Goal: Task Accomplishment & Management: Manage account settings

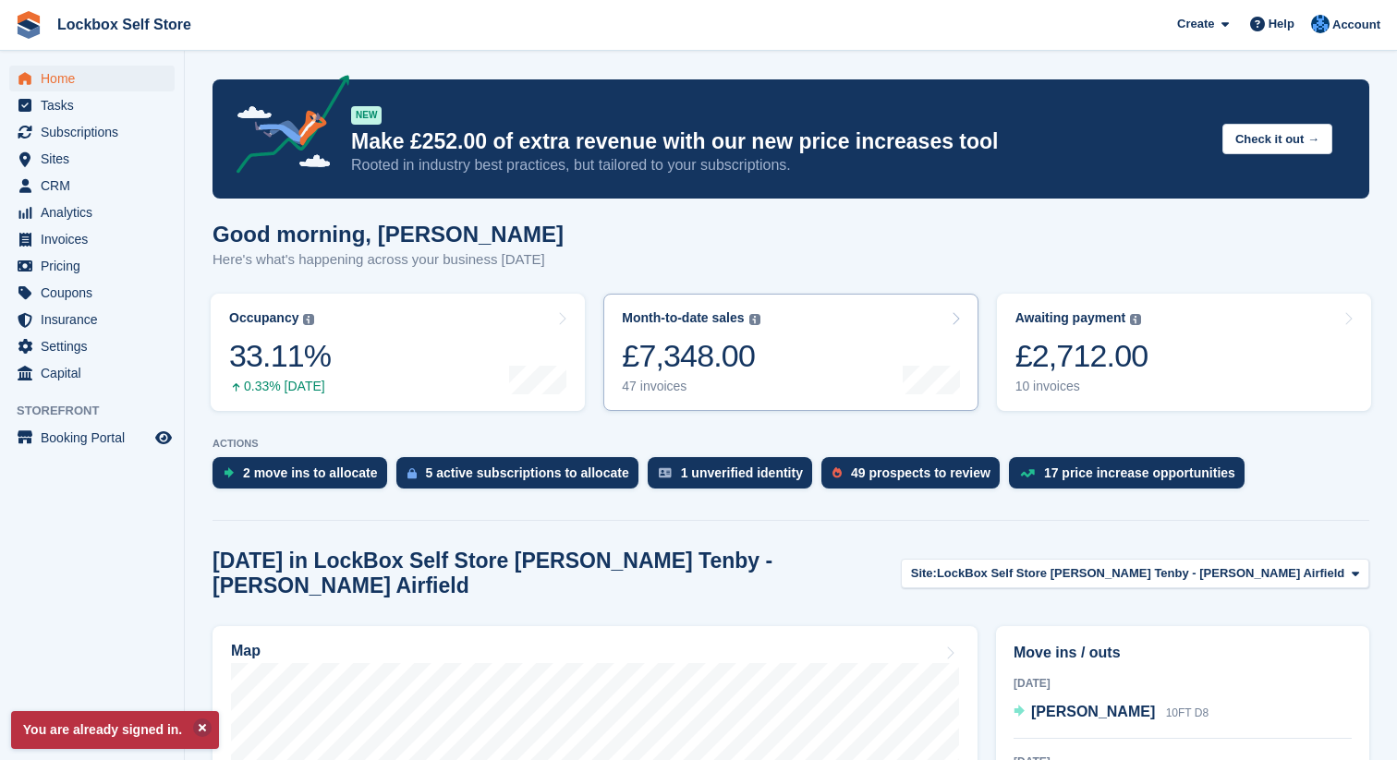
click at [885, 336] on link "Month-to-date sales The sum of all finalised invoices generated this month to d…" at bounding box center [790, 352] width 374 height 117
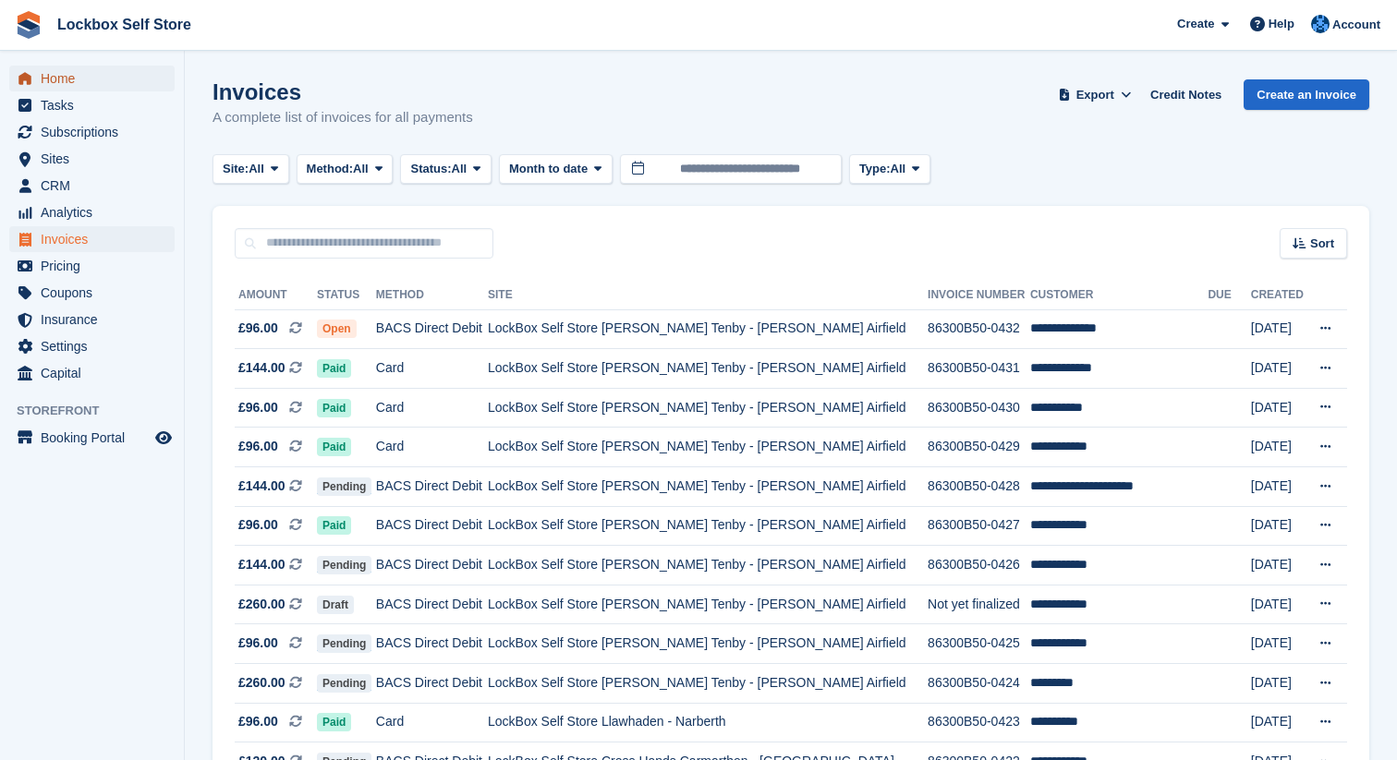
click at [97, 69] on span "Home" at bounding box center [96, 79] width 111 height 26
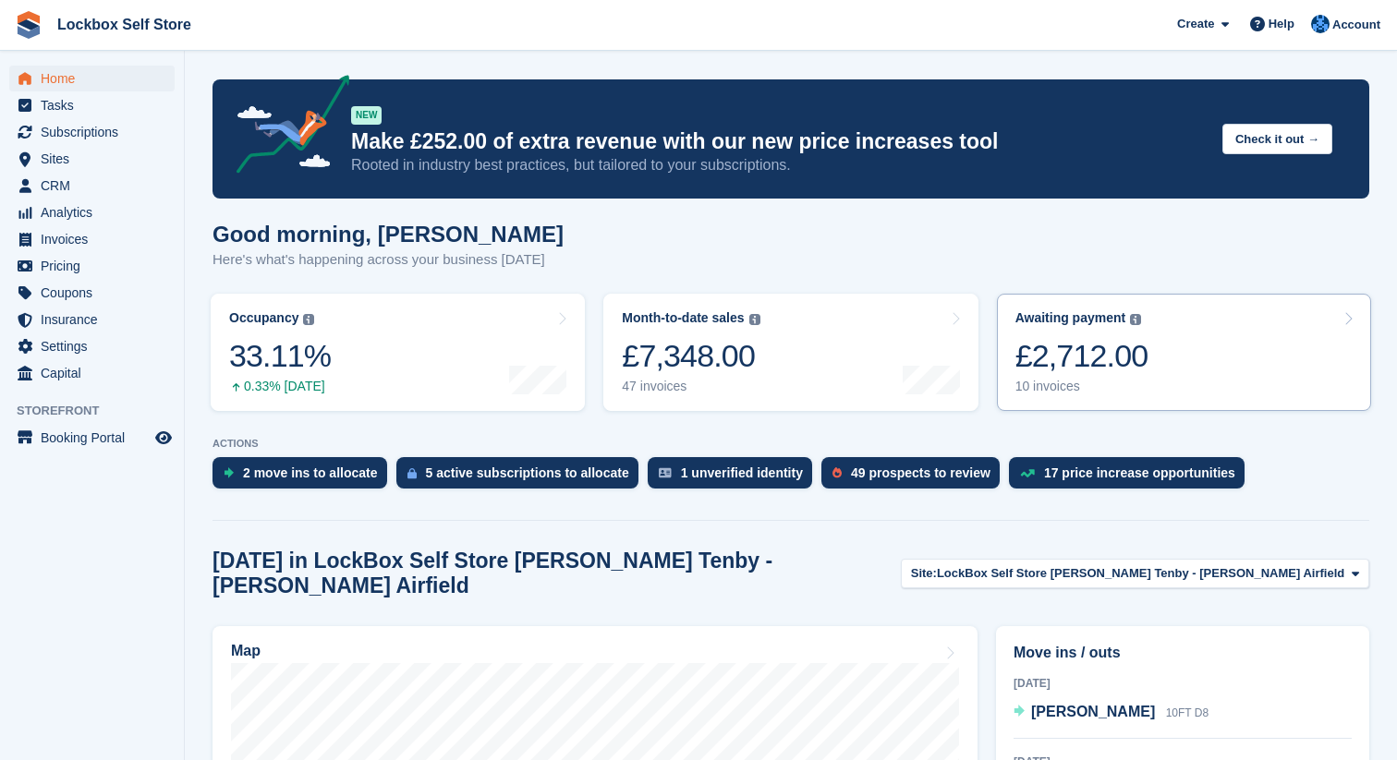
click at [1079, 363] on div "£2,712.00" at bounding box center [1081, 356] width 133 height 38
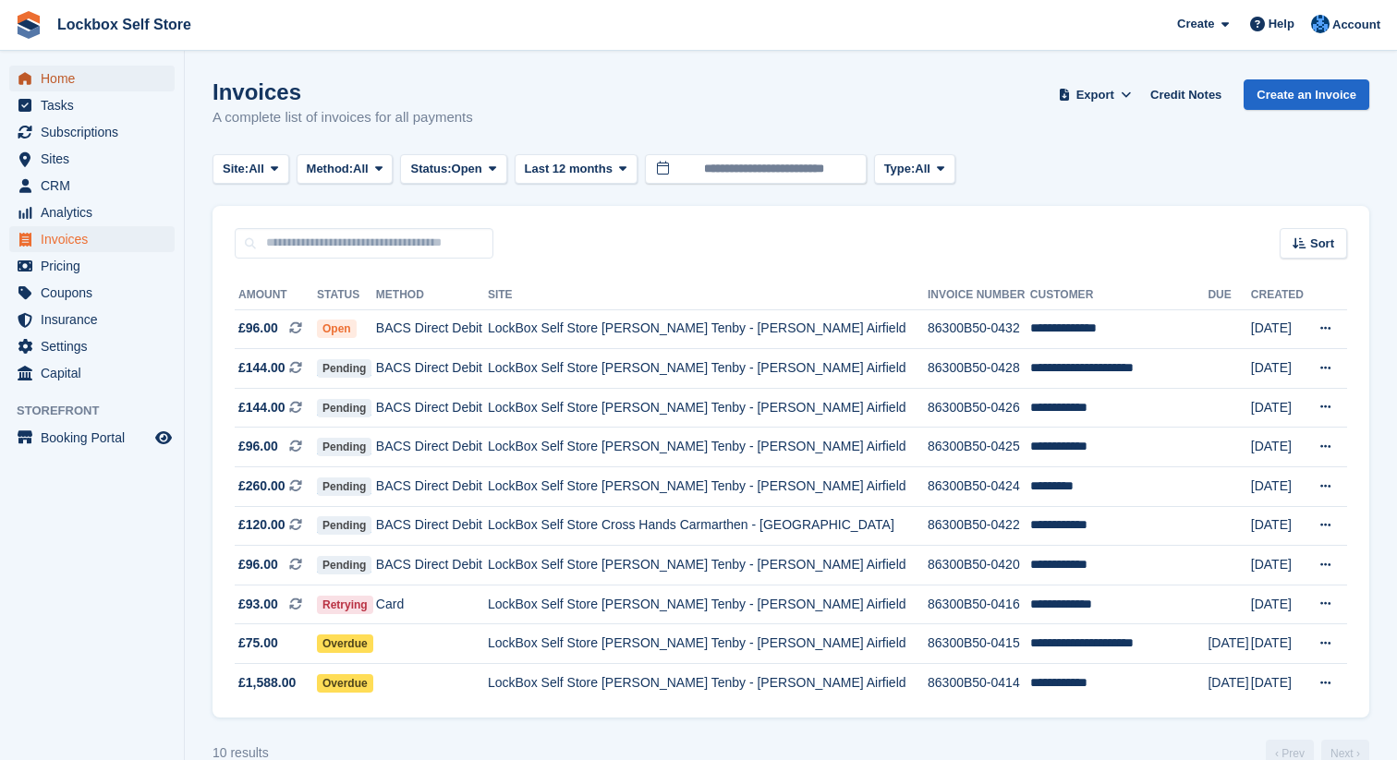
click at [103, 80] on span "Home" at bounding box center [96, 79] width 111 height 26
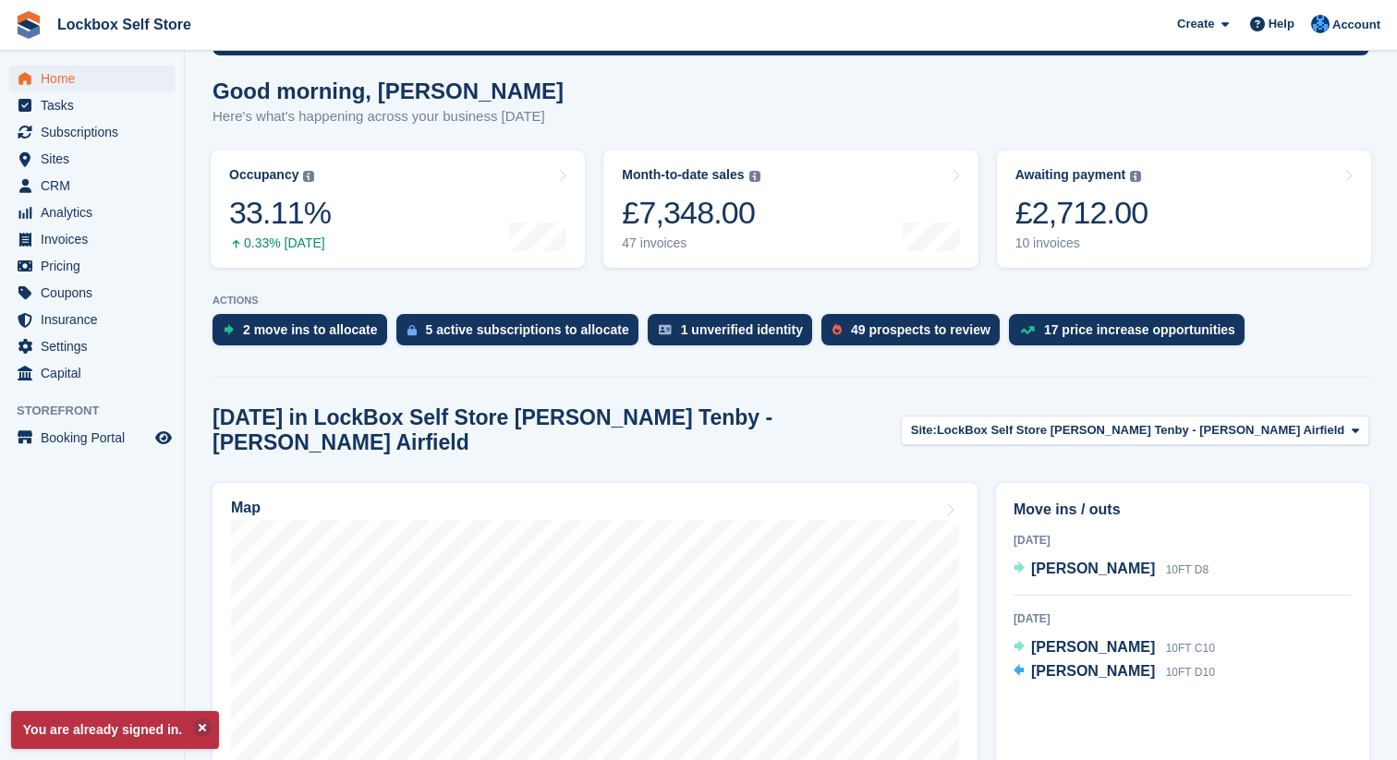
scroll to position [183, 0]
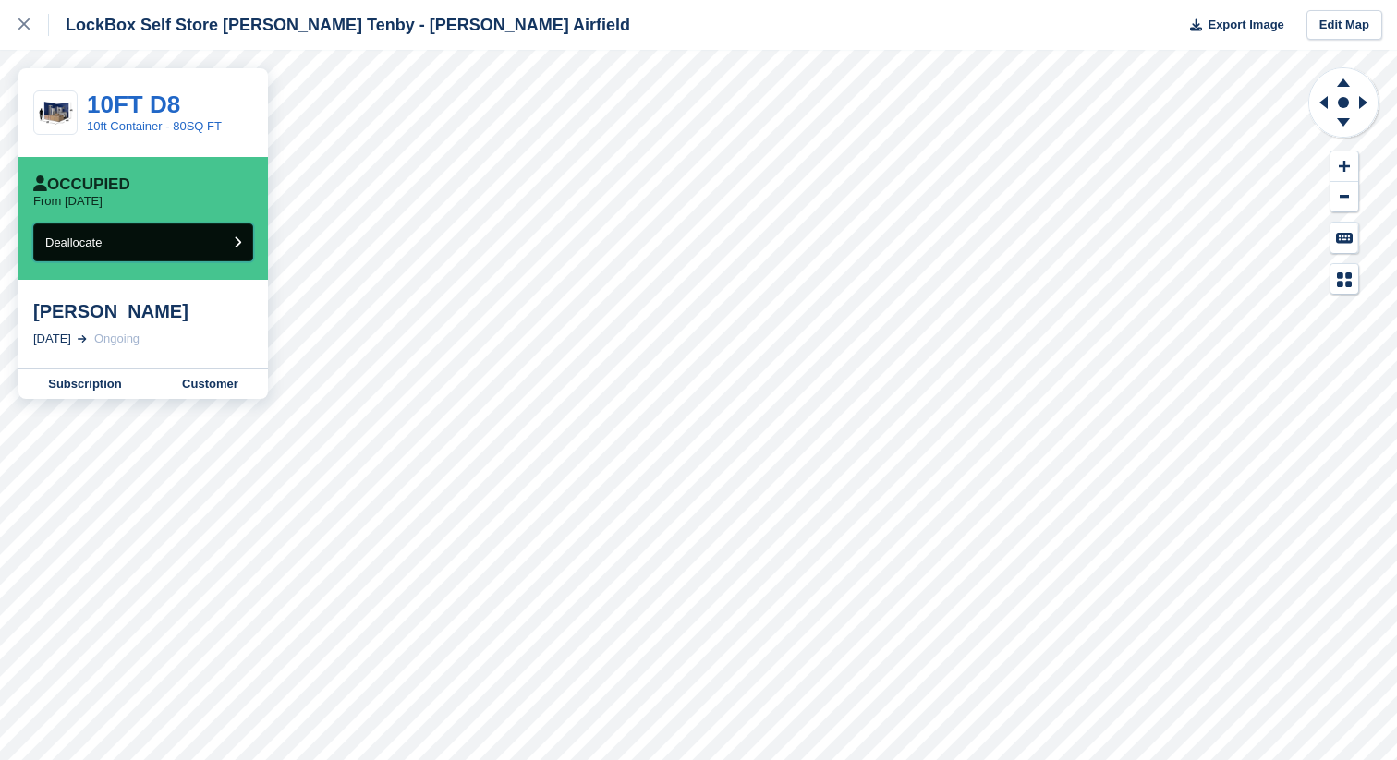
click at [189, 261] on button "Deallocate" at bounding box center [143, 243] width 220 height 38
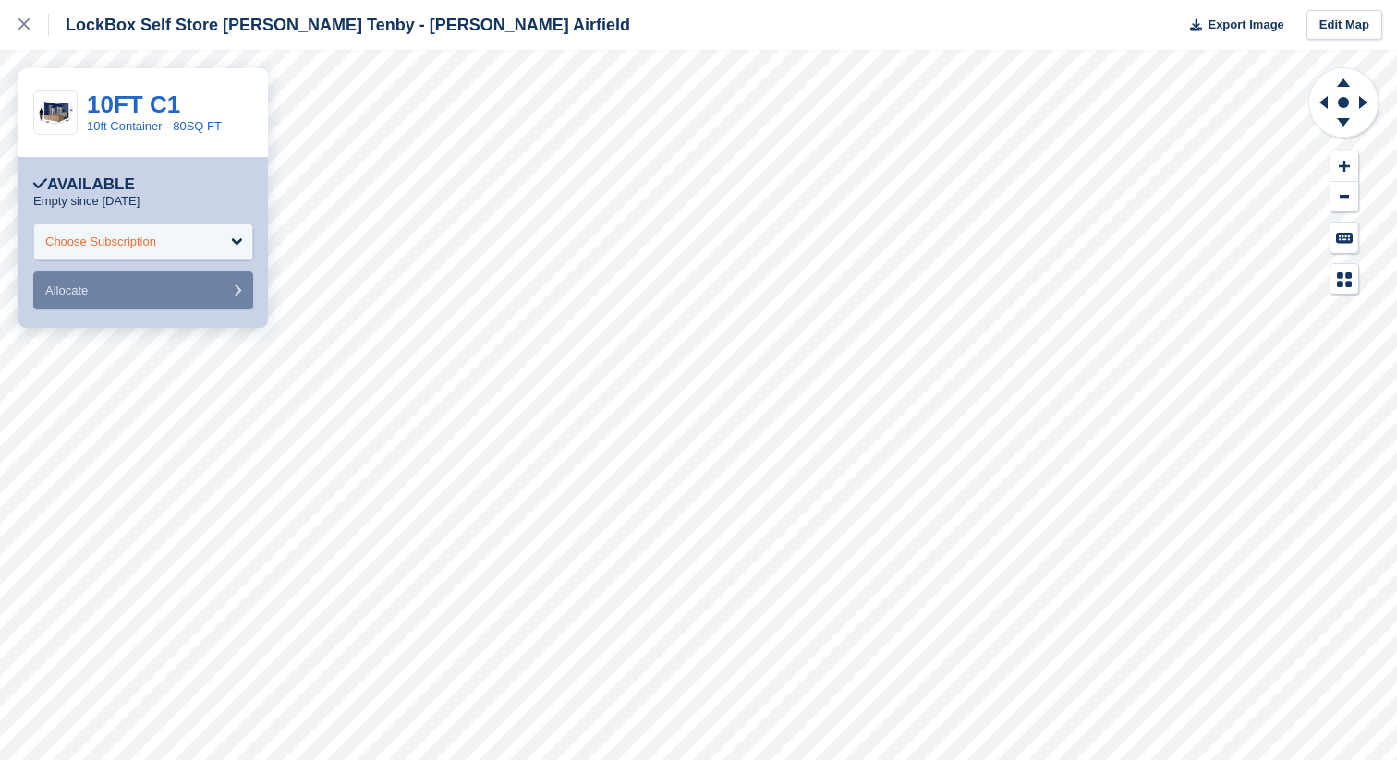
click at [216, 252] on div "Choose Subscription" at bounding box center [143, 242] width 220 height 37
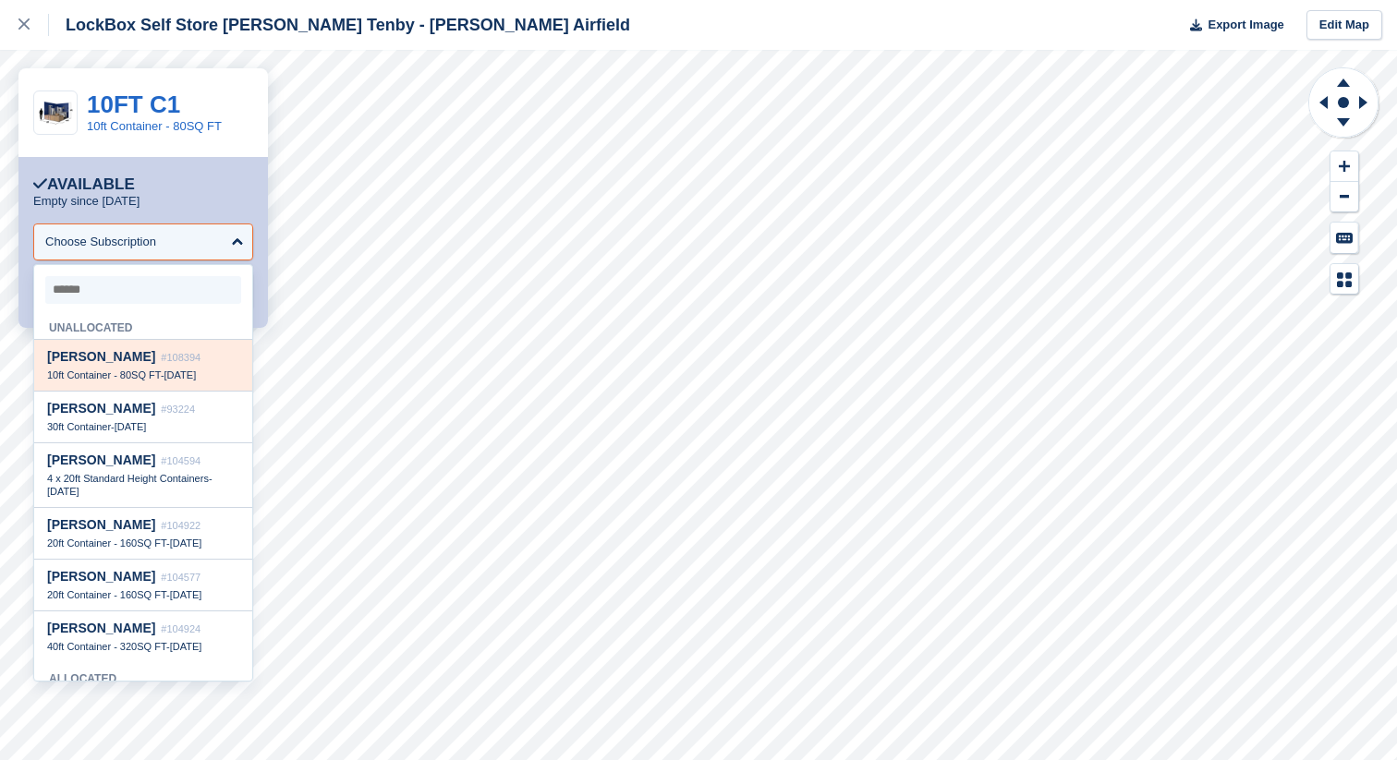
click at [212, 368] on div "Amy harding #108394 10ft Container - 80SQ FT - 22 Sep" at bounding box center [143, 366] width 218 height 52
select select "******"
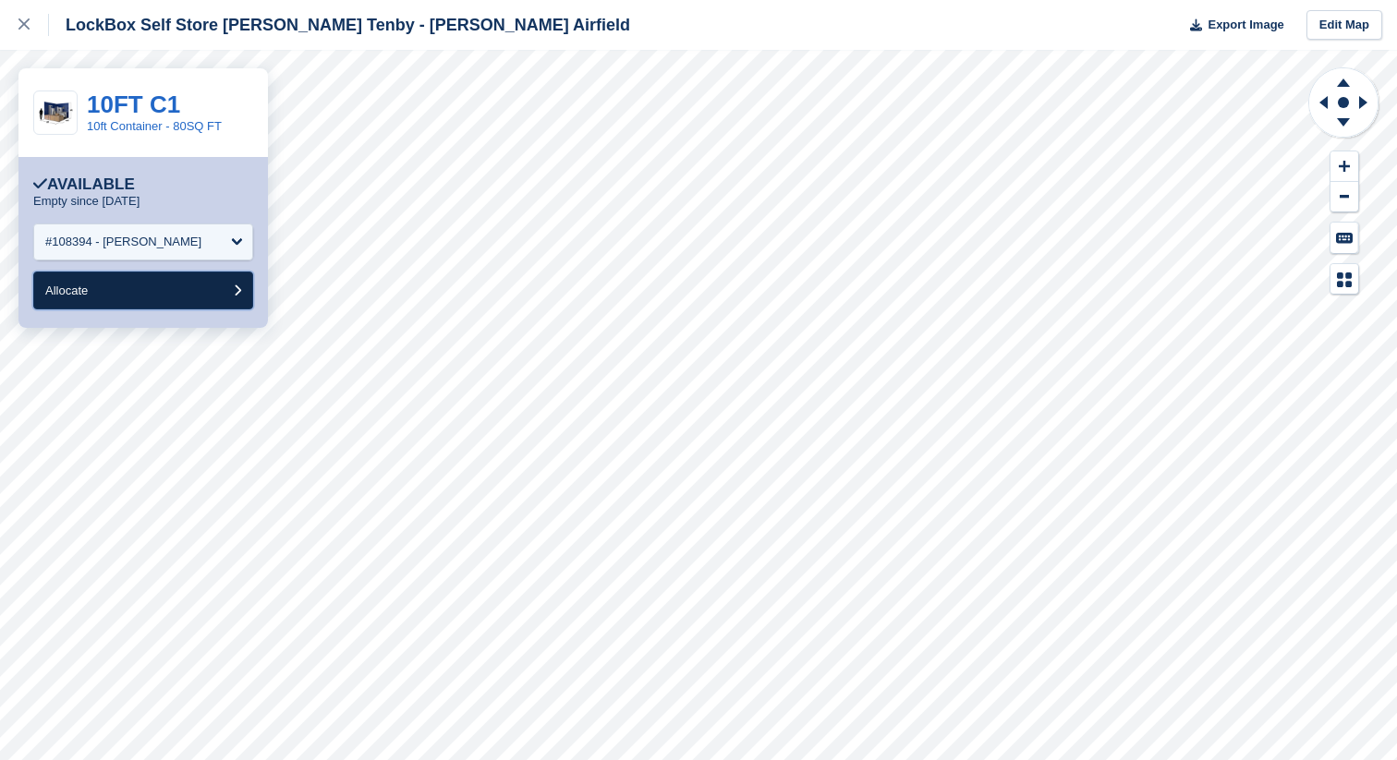
click at [186, 297] on button "Allocate" at bounding box center [143, 291] width 220 height 38
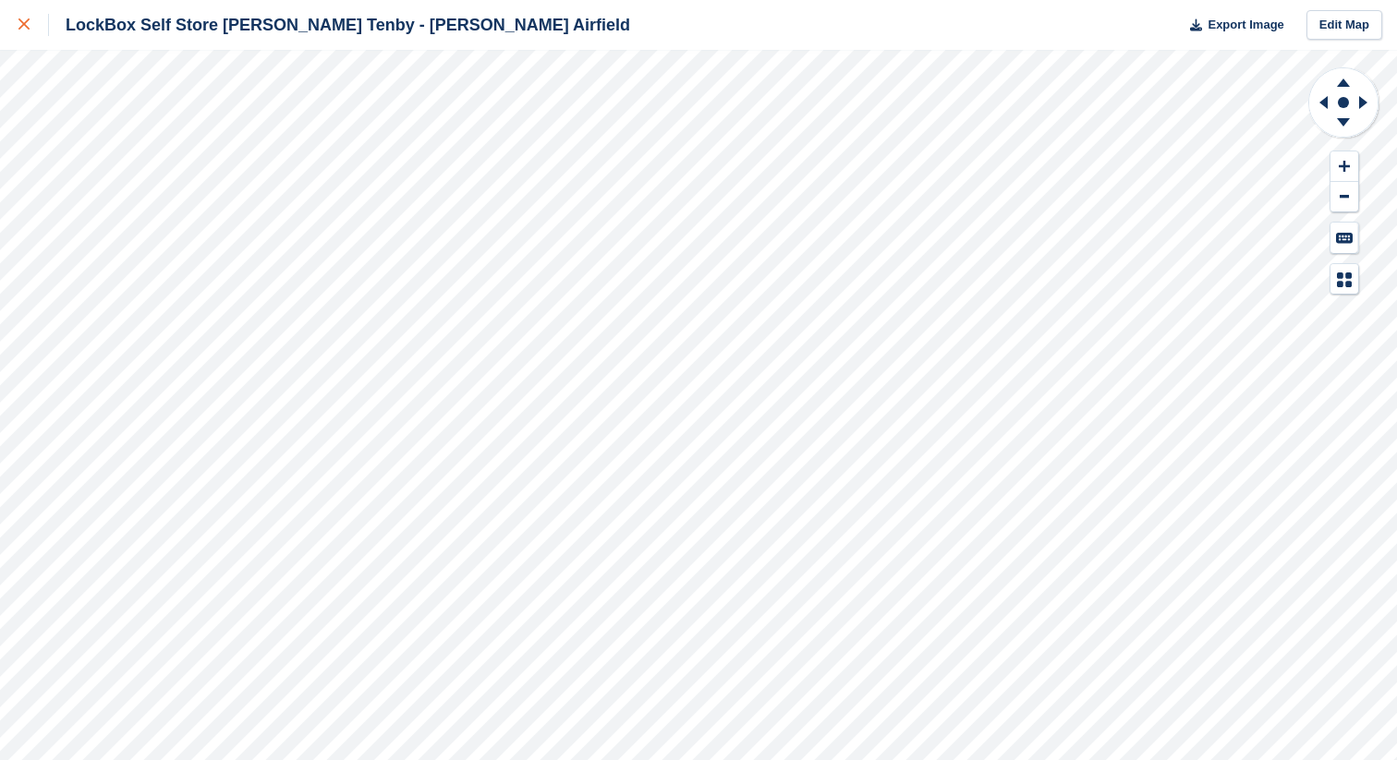
click at [20, 22] on icon at bounding box center [23, 23] width 11 height 11
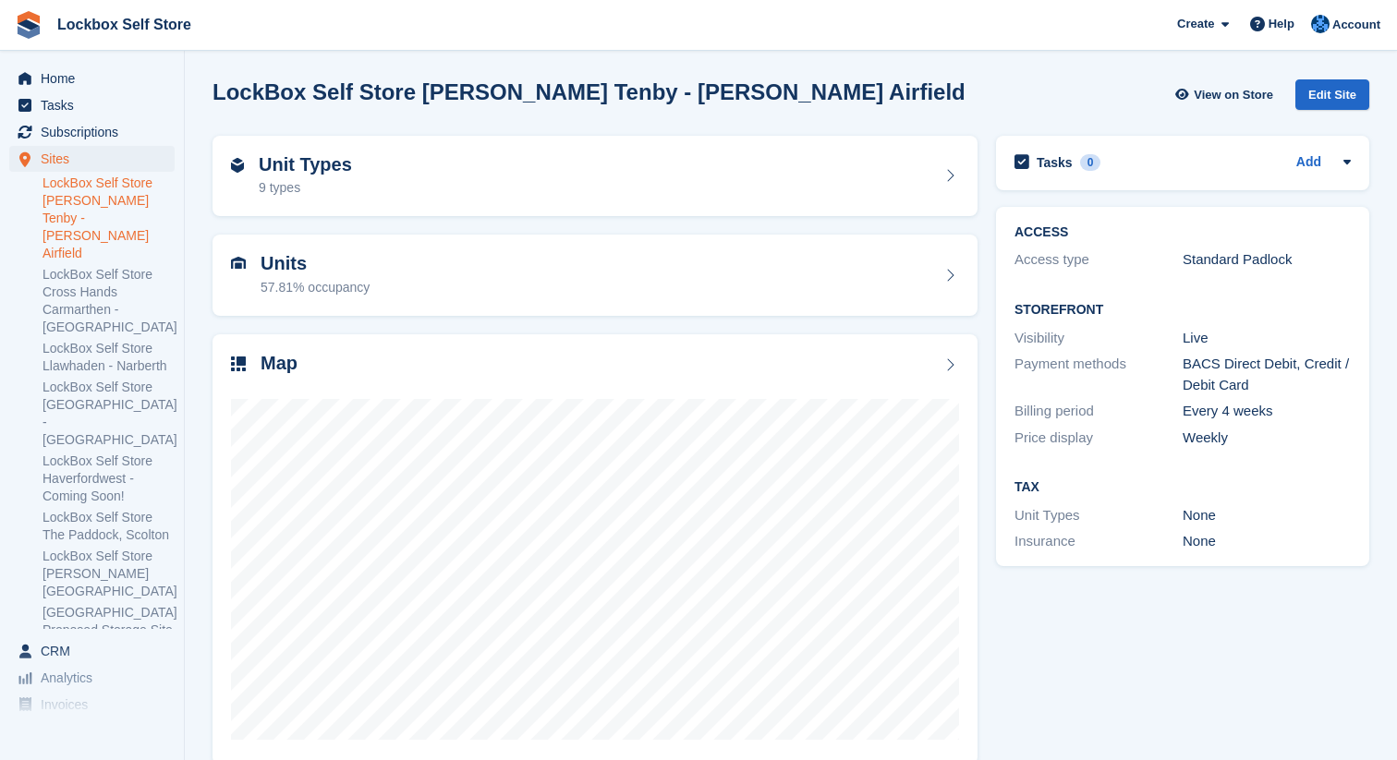
click at [131, 197] on link "LockBox Self Store [PERSON_NAME] Tenby - [PERSON_NAME] Airfield" at bounding box center [108, 219] width 132 height 88
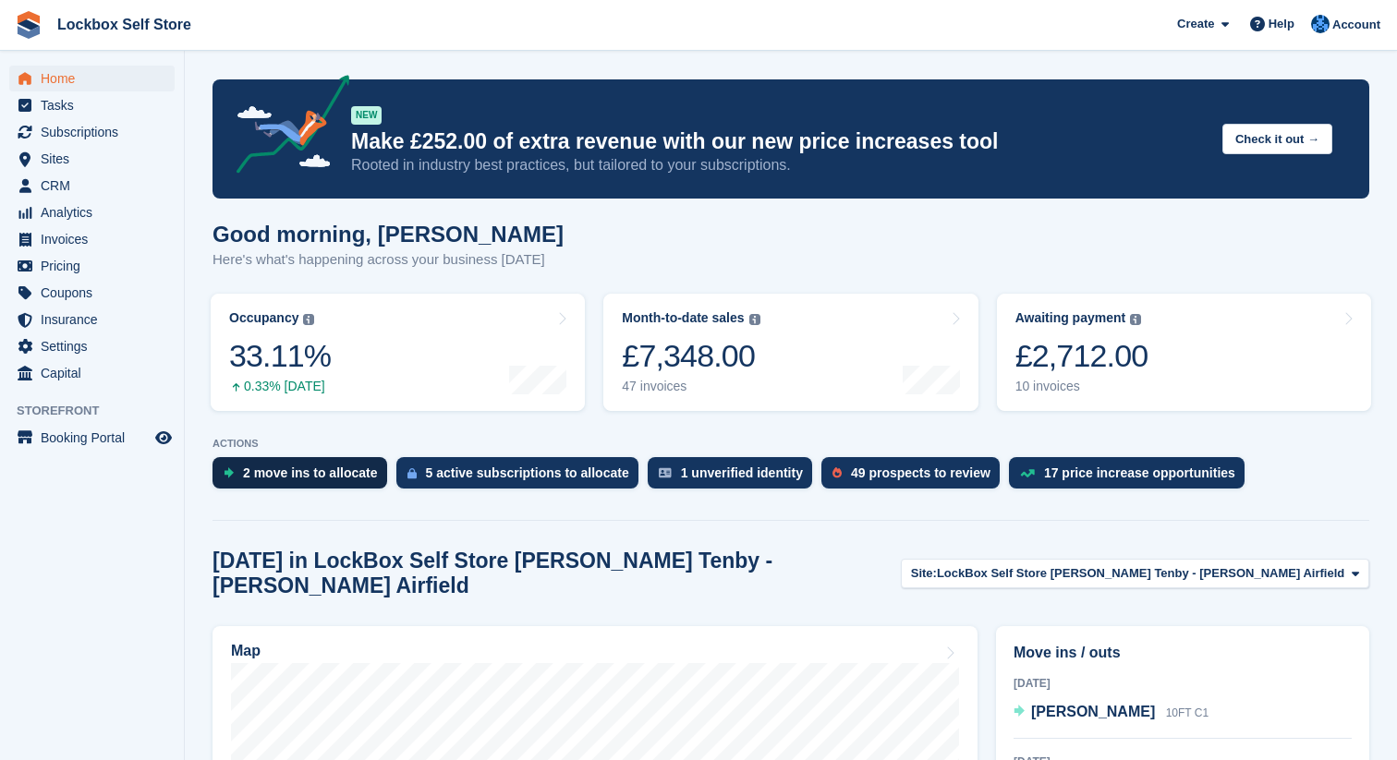
click at [319, 487] on div "2 move ins to allocate" at bounding box center [299, 472] width 175 height 31
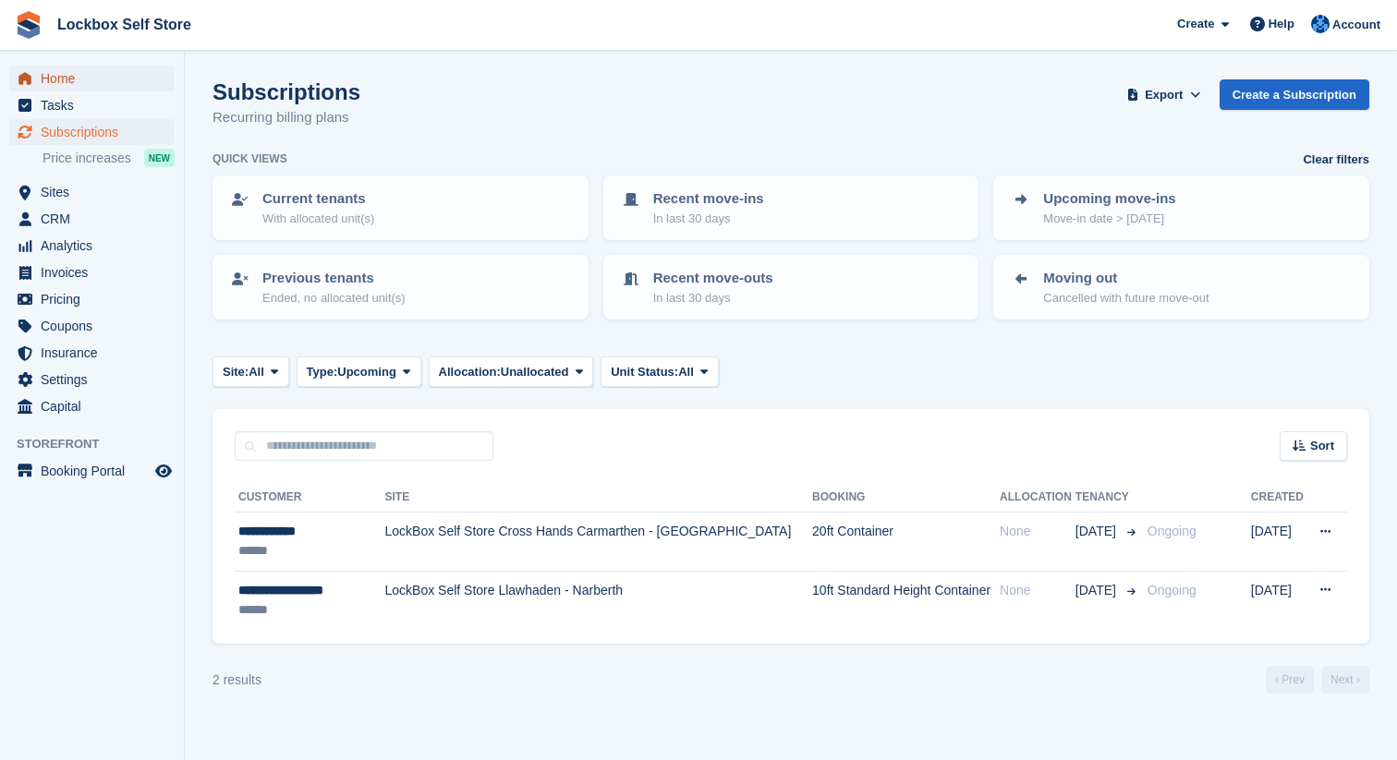
click at [139, 69] on span "Home" at bounding box center [96, 79] width 111 height 26
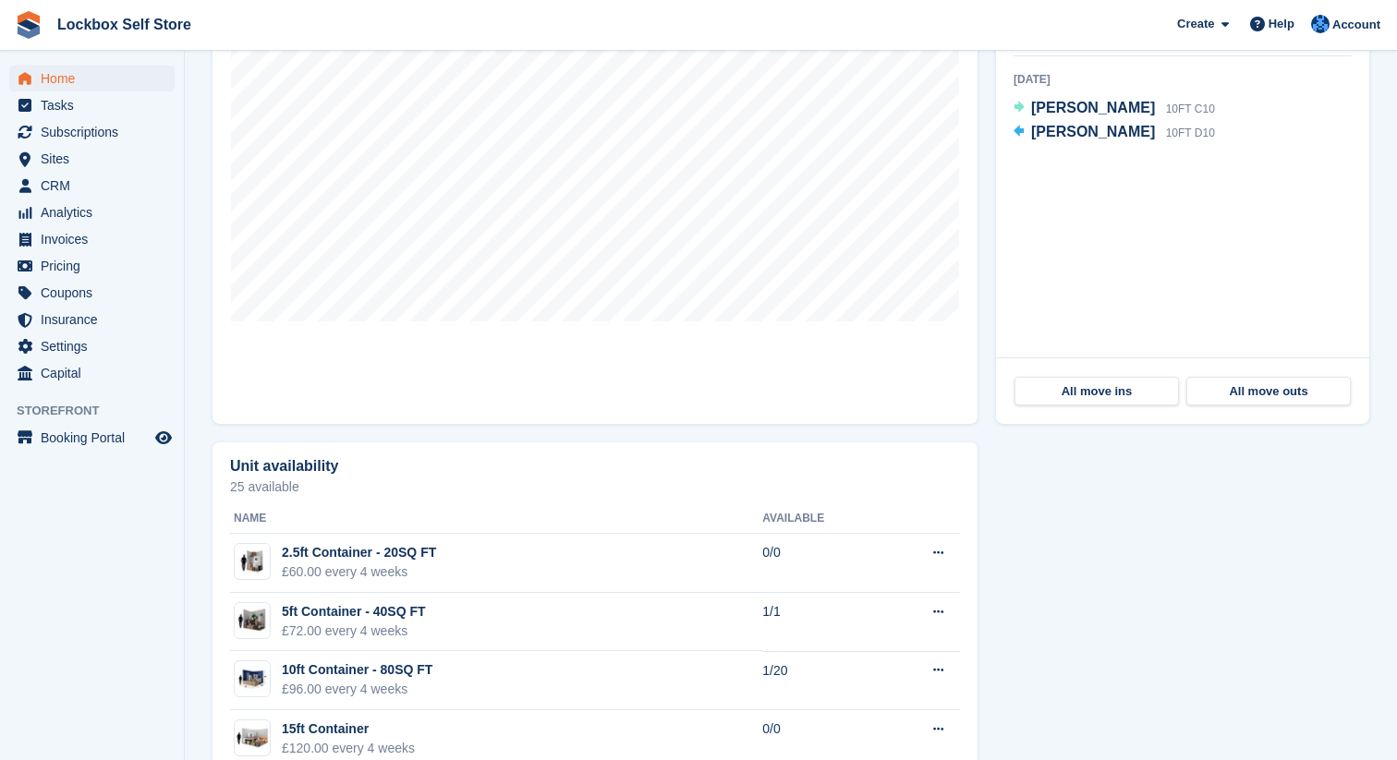
scroll to position [680, 0]
